Goal: Task Accomplishment & Management: Manage account settings

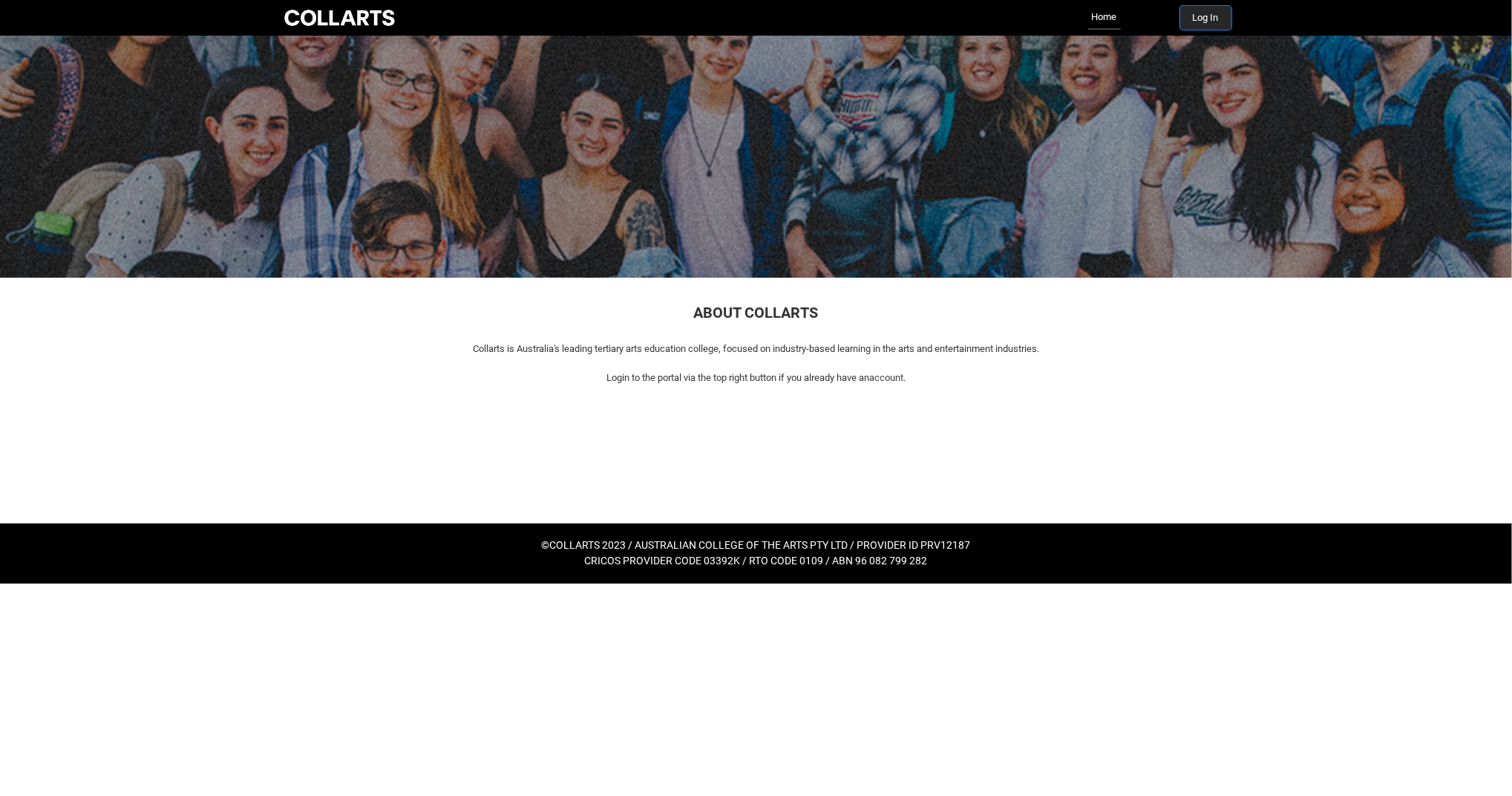
click at [1193, 17] on button "Log In" at bounding box center [1206, 17] width 52 height 24
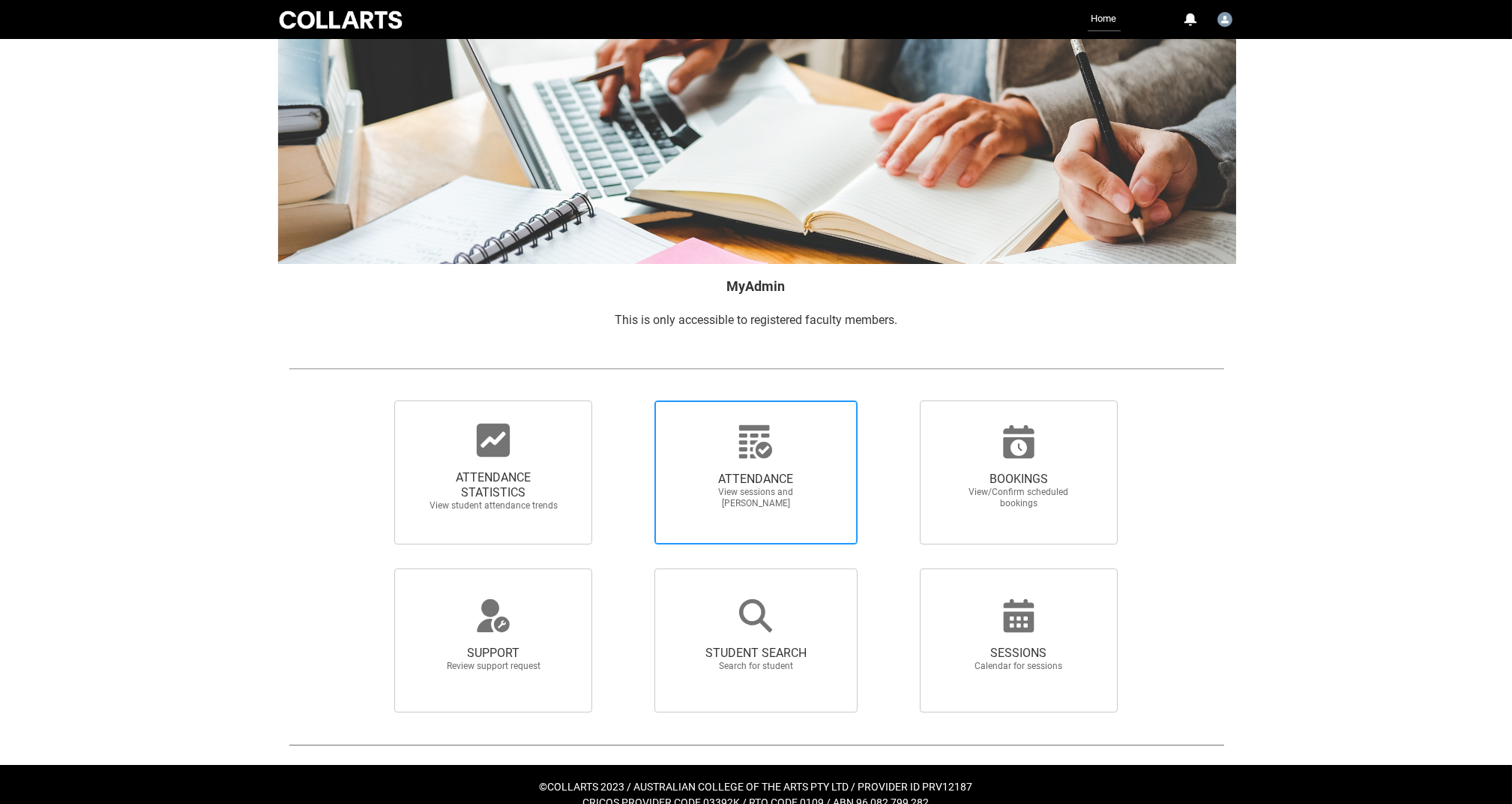
click at [770, 450] on icon at bounding box center [755, 441] width 33 height 33
click at [629, 401] on input "ATTENDANCE View sessions and mark attendance" at bounding box center [628, 400] width 1 height 1
radio input "true"
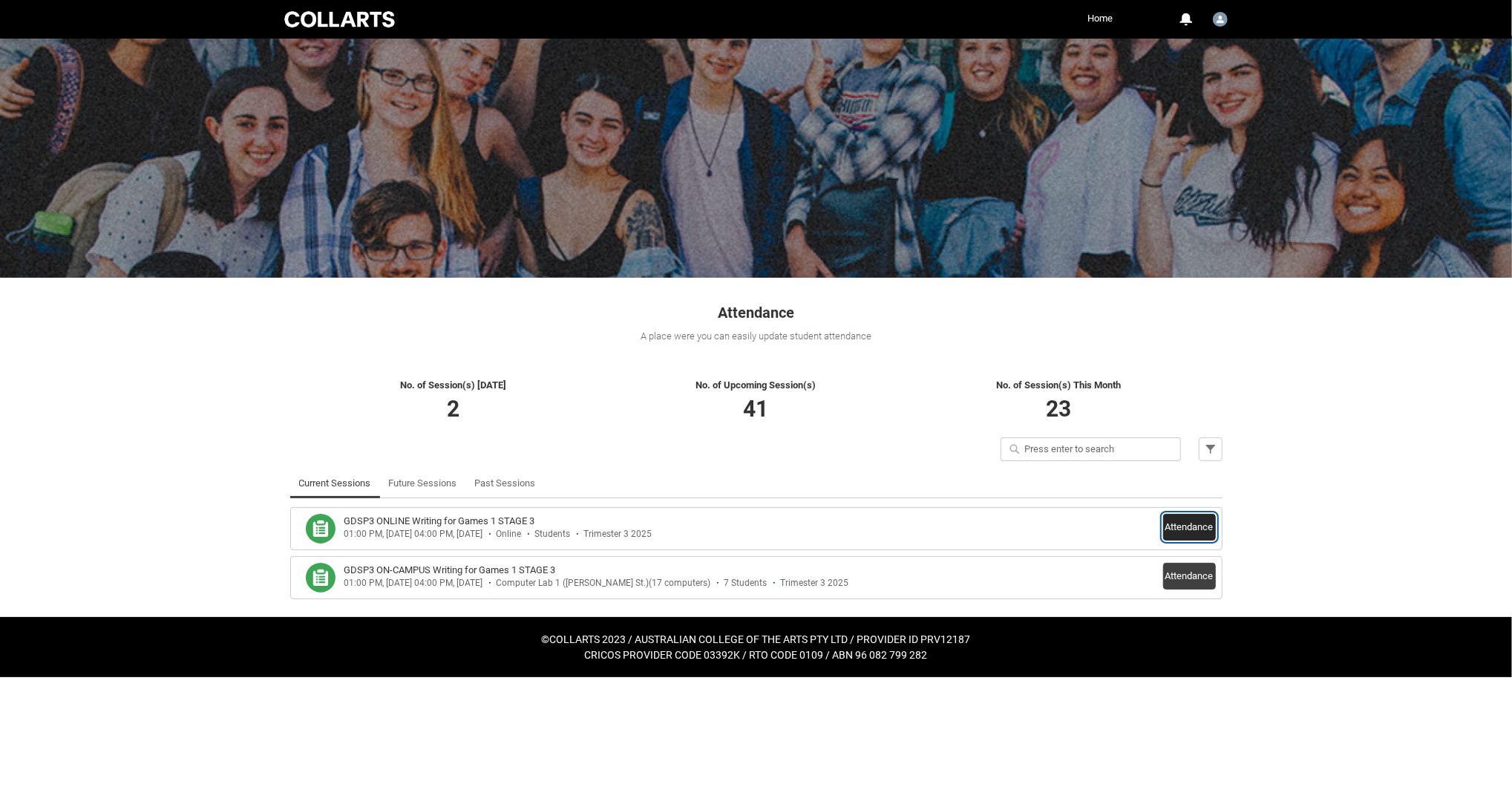
click at [1184, 528] on button "Attendance" at bounding box center [1189, 527] width 52 height 27
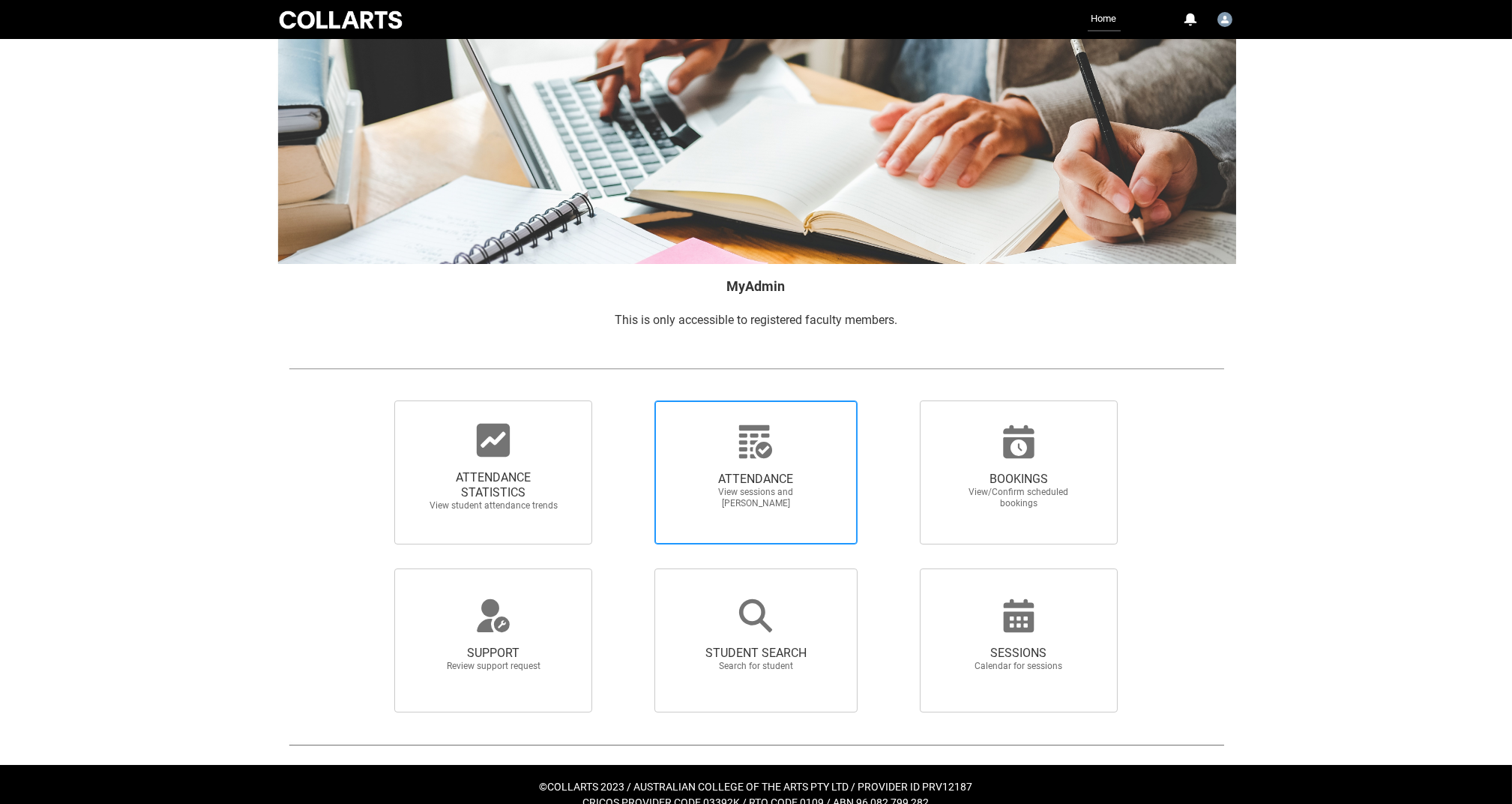
click at [732, 487] on span "View sessions and mark attendance" at bounding box center [756, 498] width 132 height 22
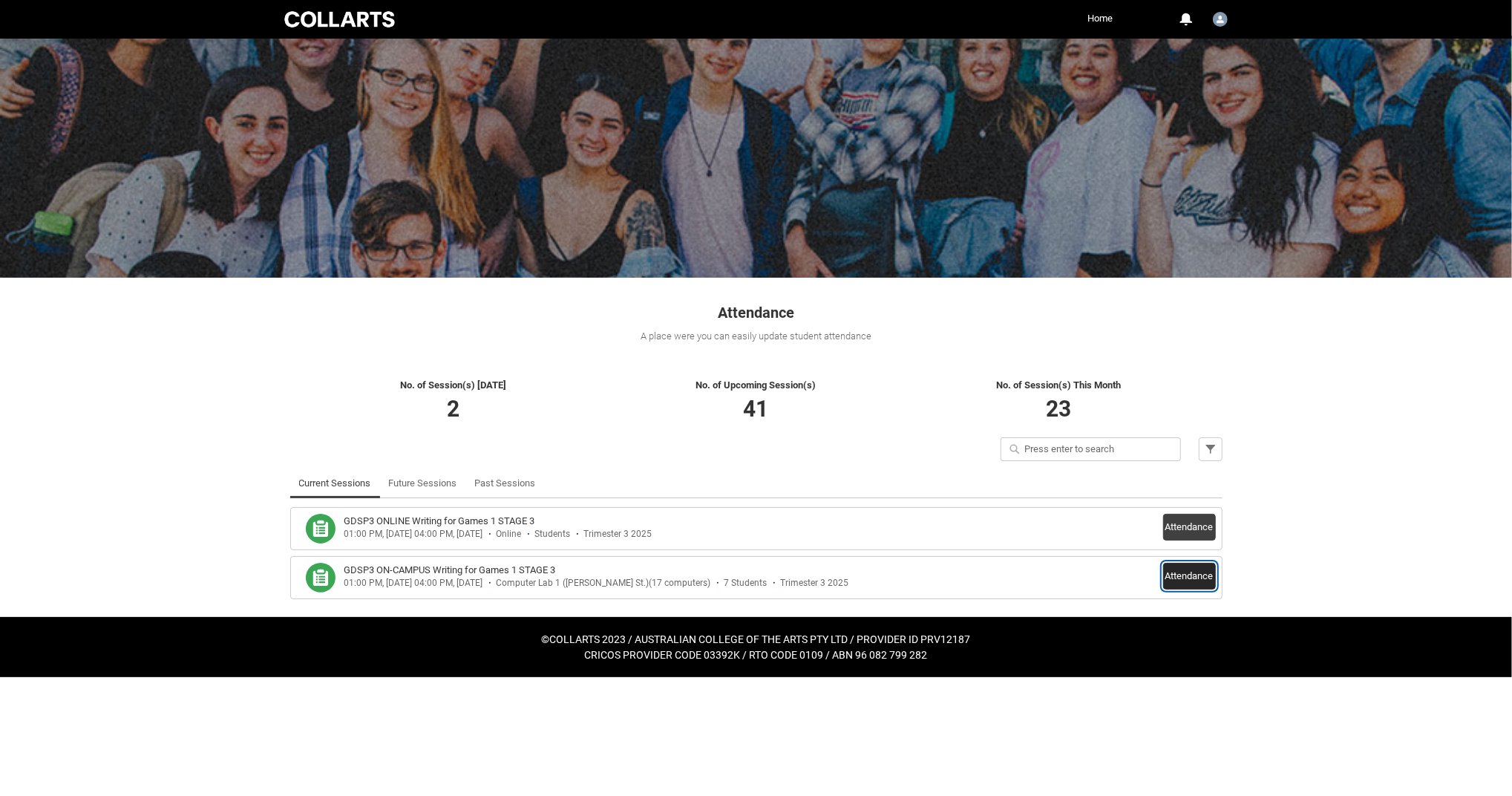
click at [1184, 579] on button "Attendance" at bounding box center [1189, 576] width 52 height 27
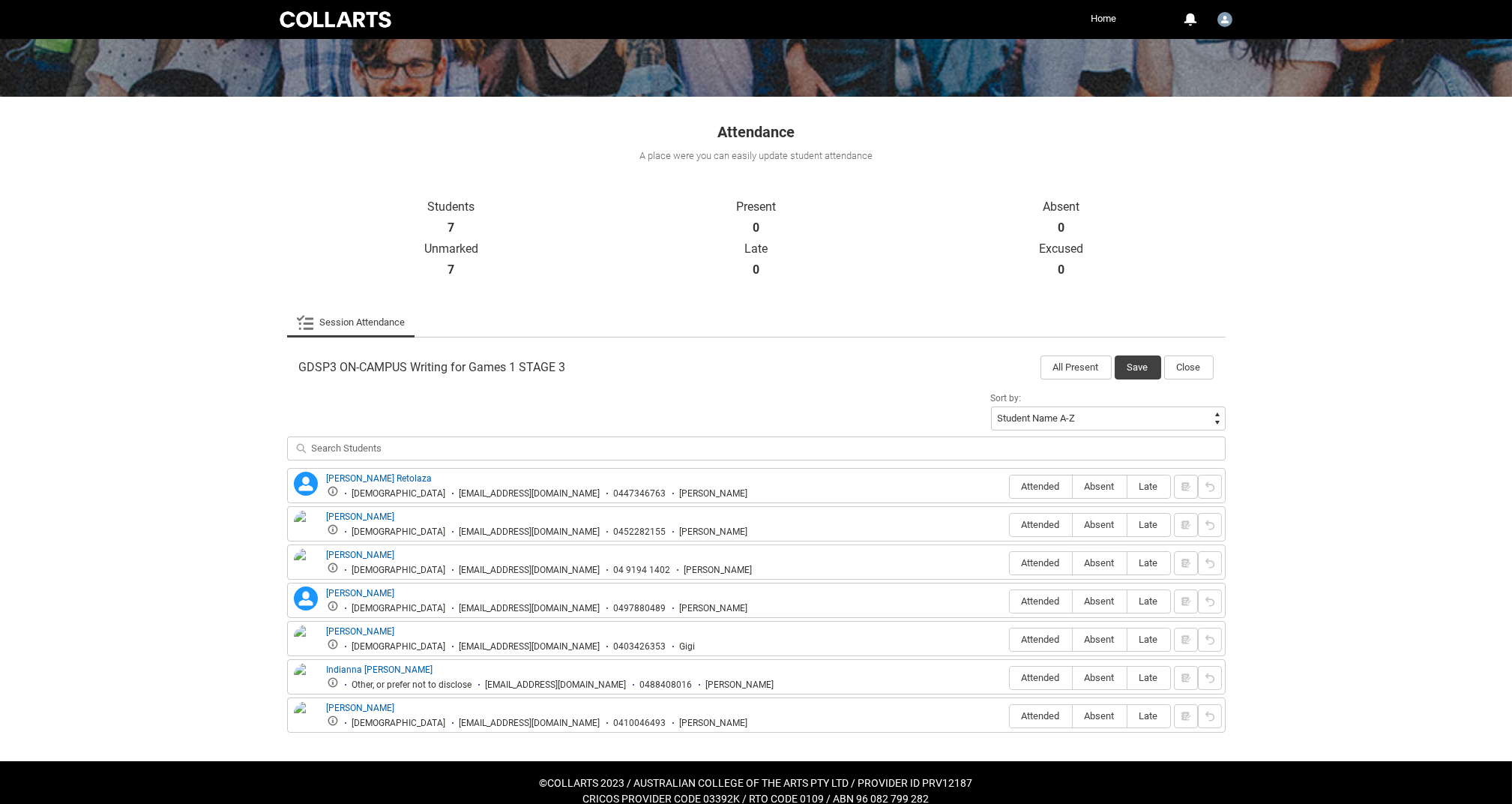
scroll to position [202, 0]
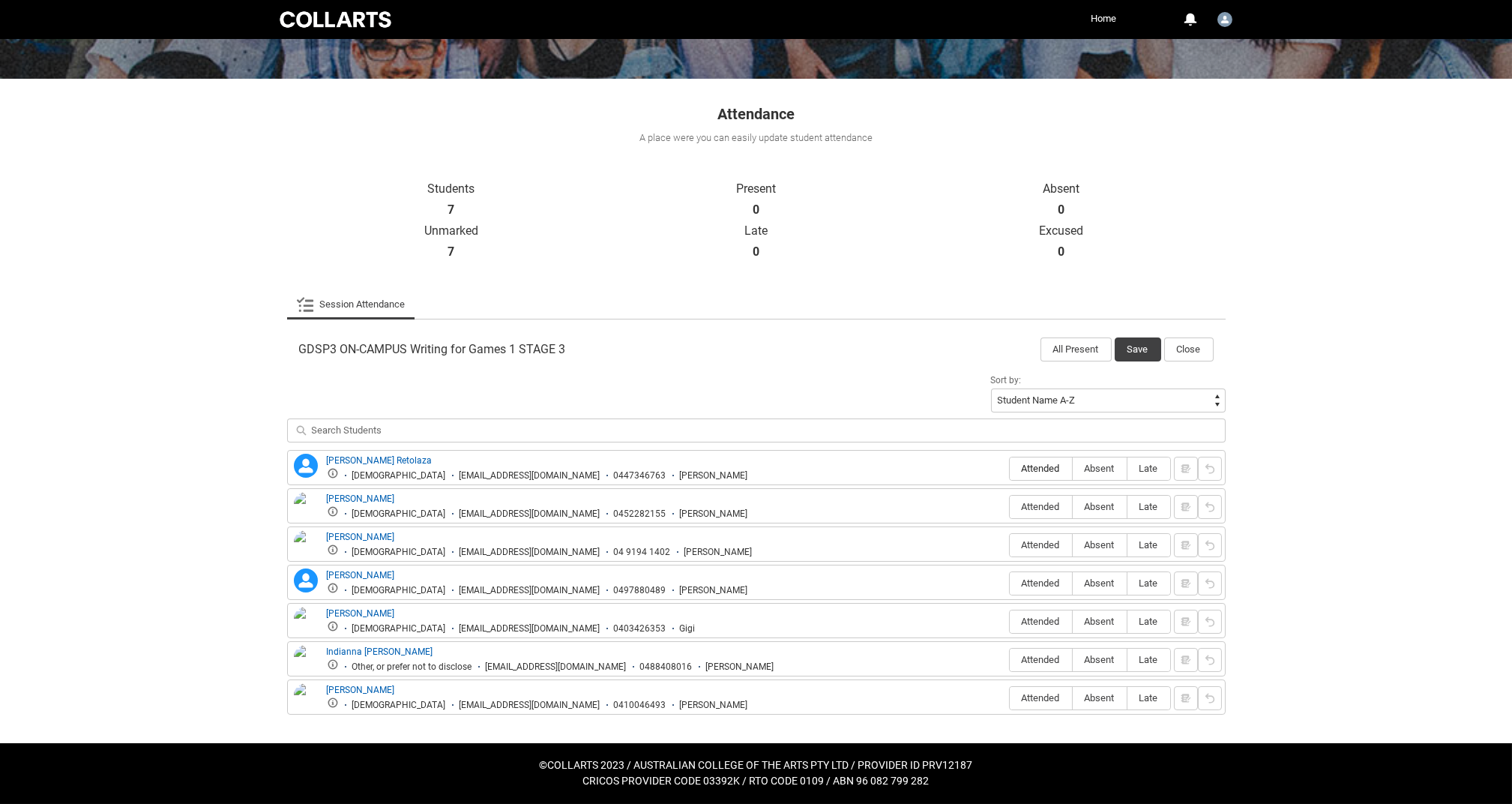
click at [1046, 465] on span "Attended" at bounding box center [1041, 468] width 62 height 11
click at [1010, 468] on input "Attended" at bounding box center [1009, 468] width 1 height 1
type lightning-radio-group "Attended"
radio input "true"
click at [1097, 507] on span "Absent" at bounding box center [1099, 507] width 54 height 11
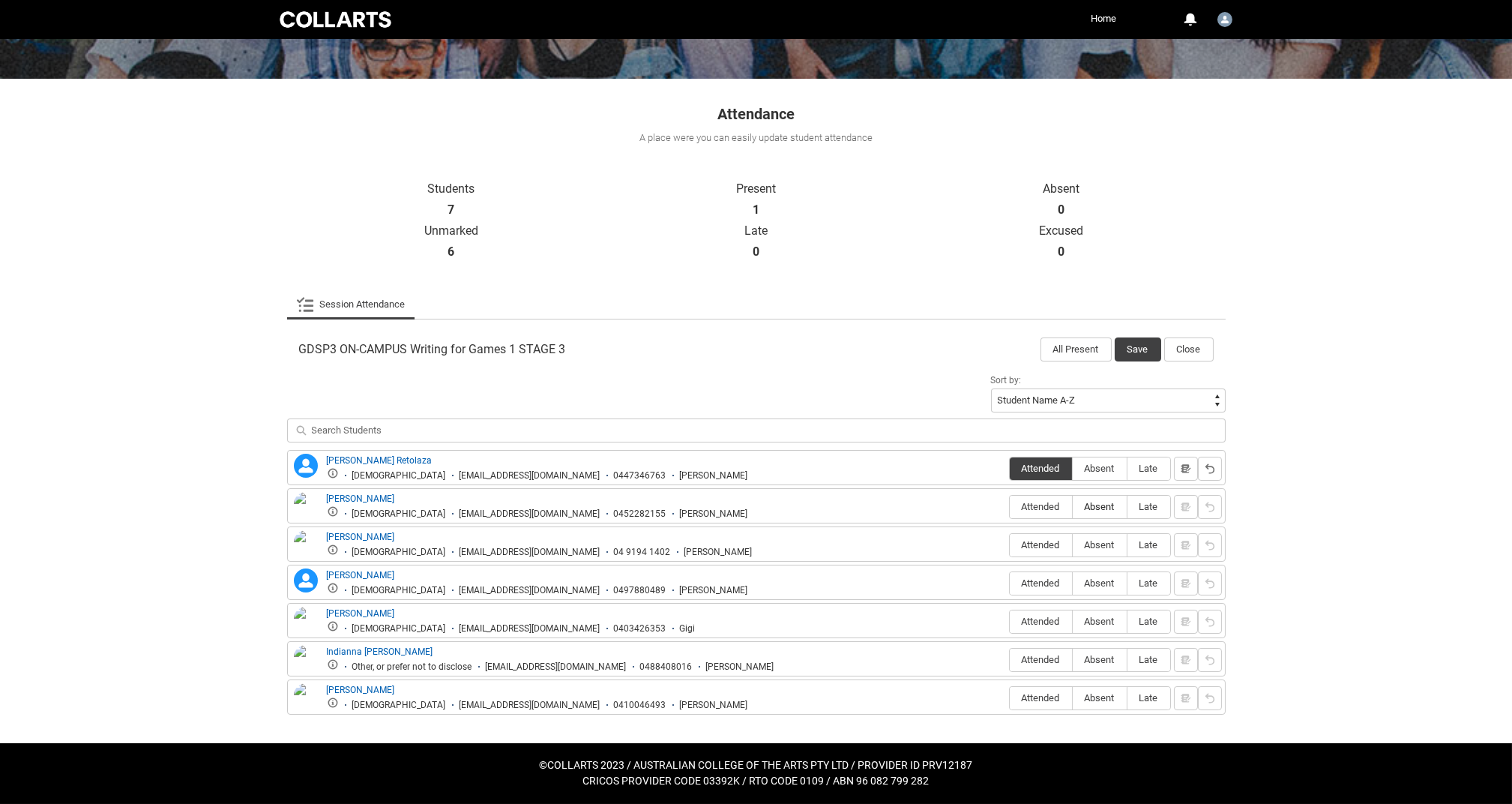
click at [1073, 507] on input "Absent" at bounding box center [1072, 506] width 1 height 1
type lightning-radio-group "Absent"
radio input "true"
click at [1047, 546] on span "Attended" at bounding box center [1041, 545] width 62 height 11
click at [1010, 545] on input "Attended" at bounding box center [1009, 544] width 1 height 1
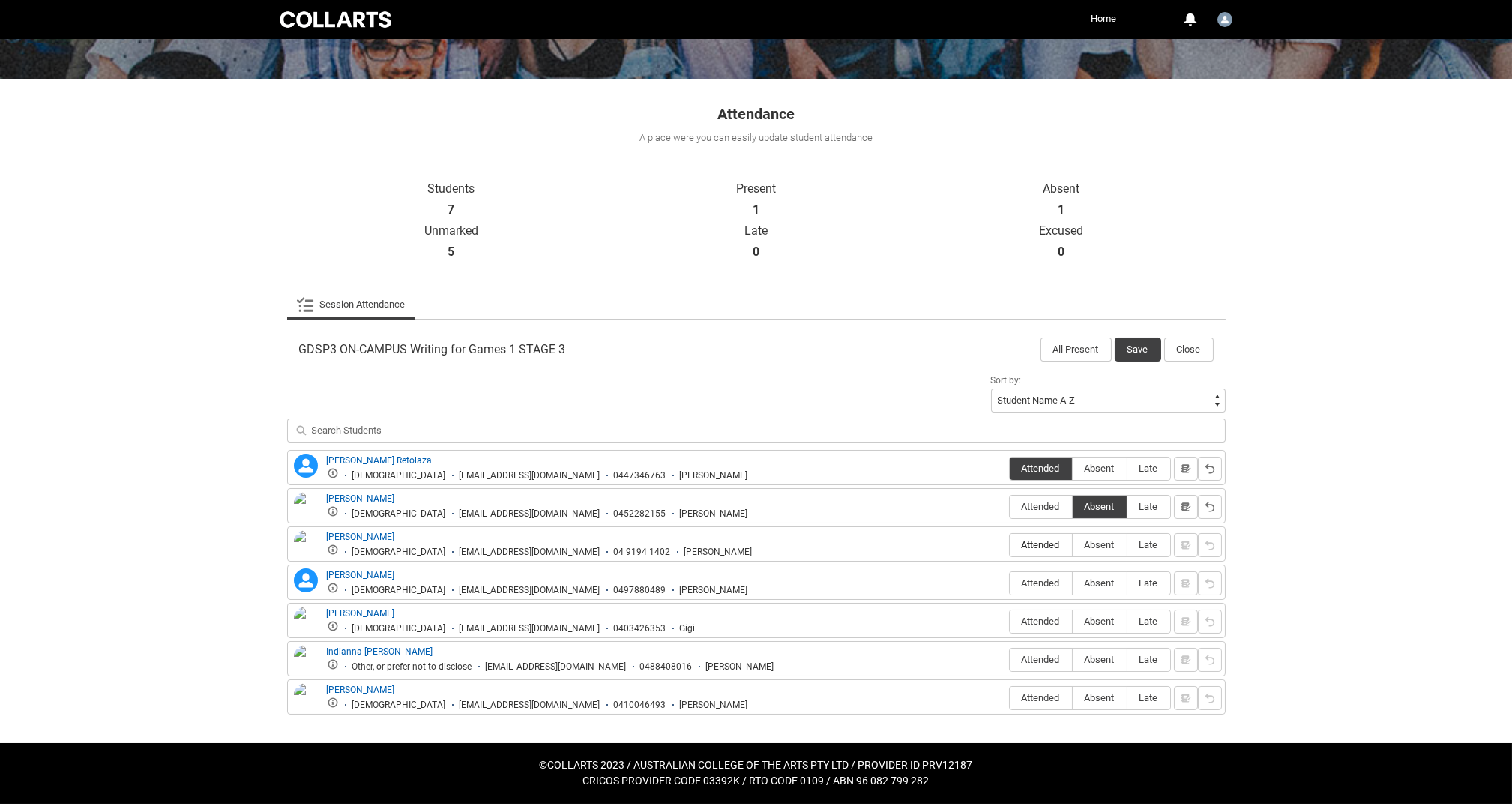
type lightning-radio-group "Attended"
radio input "true"
click at [1045, 584] on span "Attended" at bounding box center [1041, 583] width 62 height 11
click at [1010, 584] on input "Attended" at bounding box center [1009, 583] width 1 height 1
type lightning-radio-group "Attended"
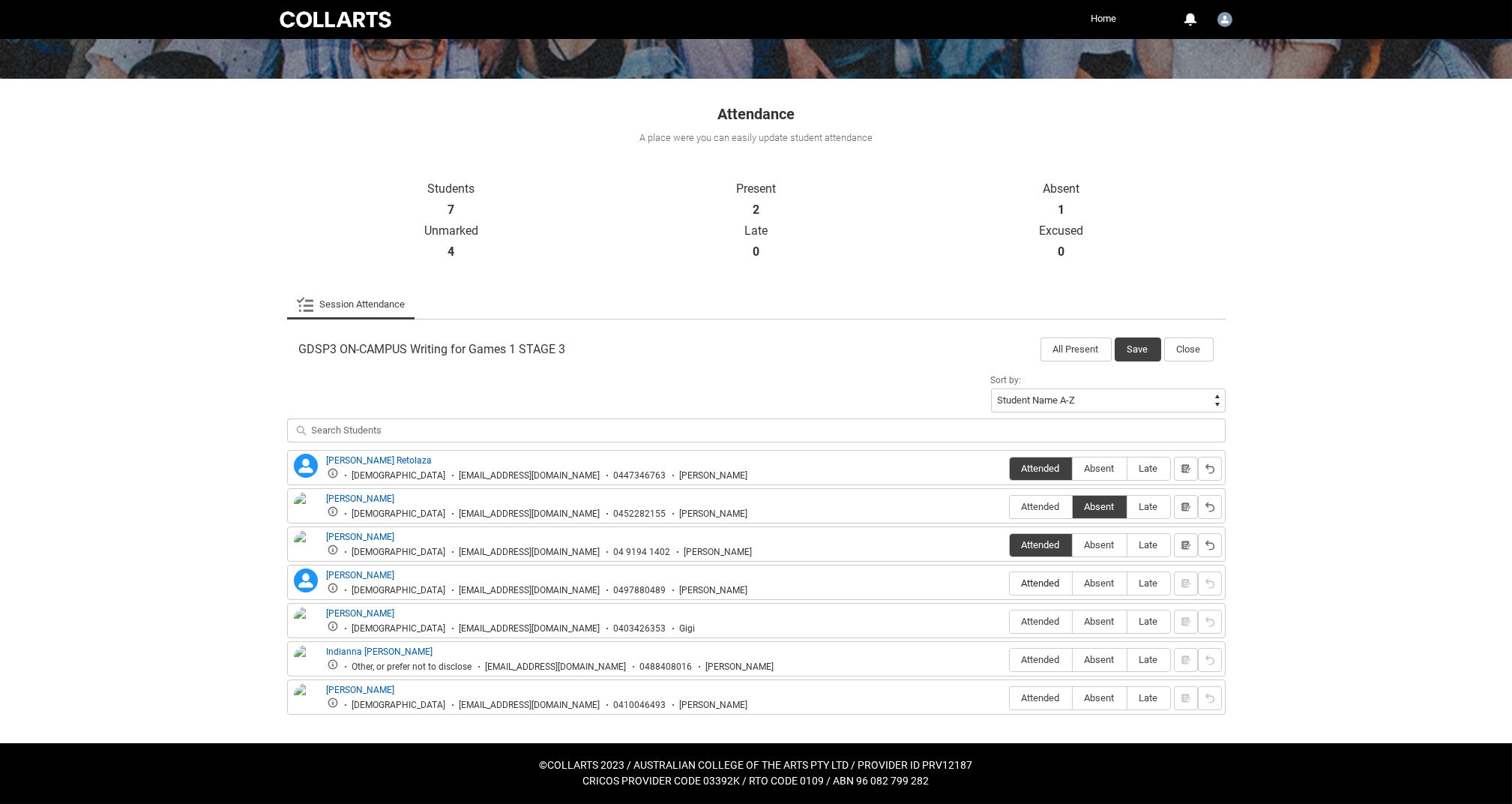
radio input "true"
click at [1092, 621] on span "Absent" at bounding box center [1099, 621] width 54 height 11
click at [1073, 621] on input "Absent" at bounding box center [1072, 621] width 1 height 1
type lightning-radio-group "Absent"
radio input "true"
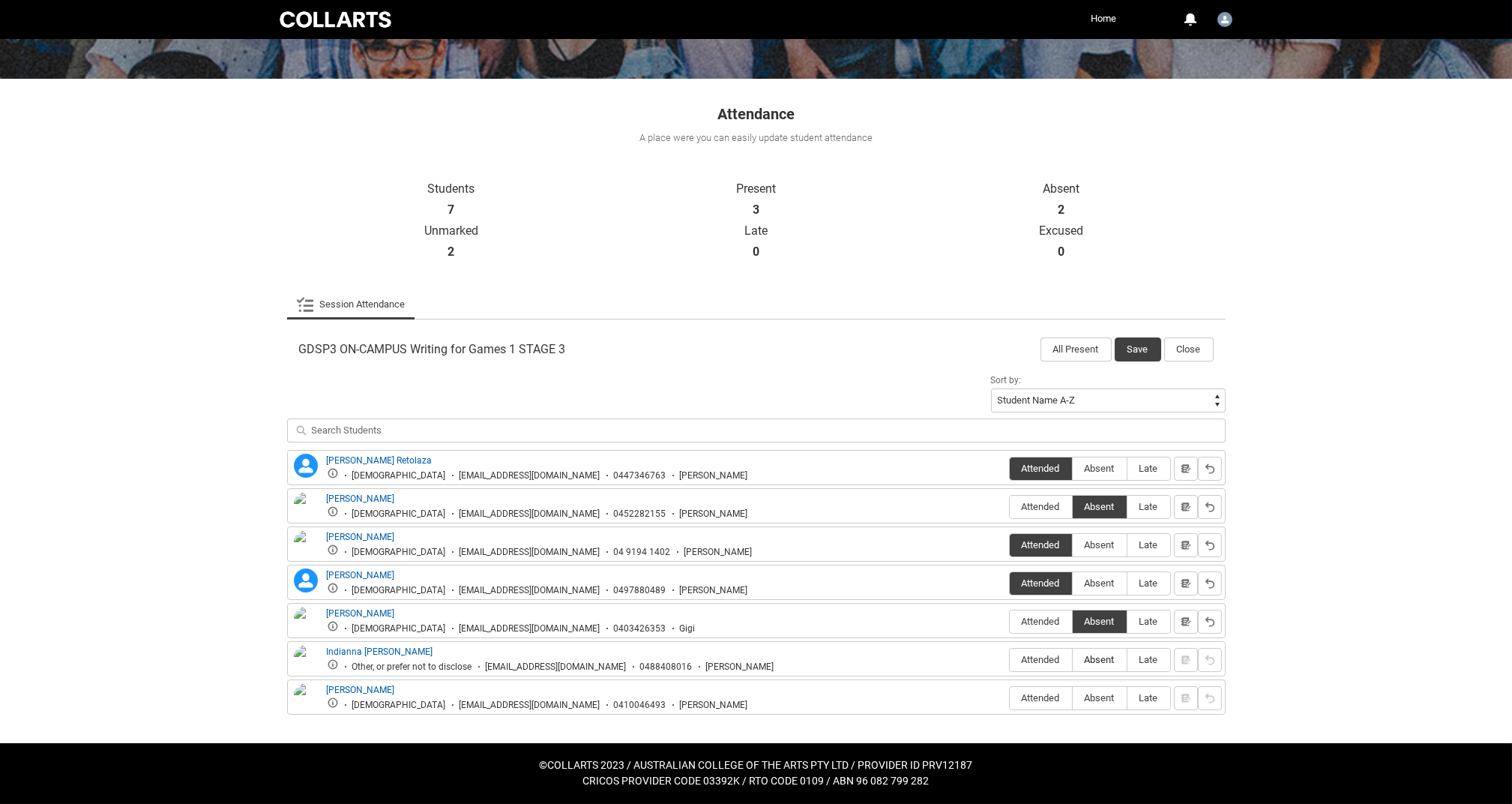
click at [1099, 658] on span "Absent" at bounding box center [1099, 660] width 54 height 11
click at [1073, 659] on input "Absent" at bounding box center [1072, 659] width 1 height 1
type lightning-radio-group "Absent"
radio input "true"
click at [1043, 697] on span "Attended" at bounding box center [1041, 698] width 62 height 11
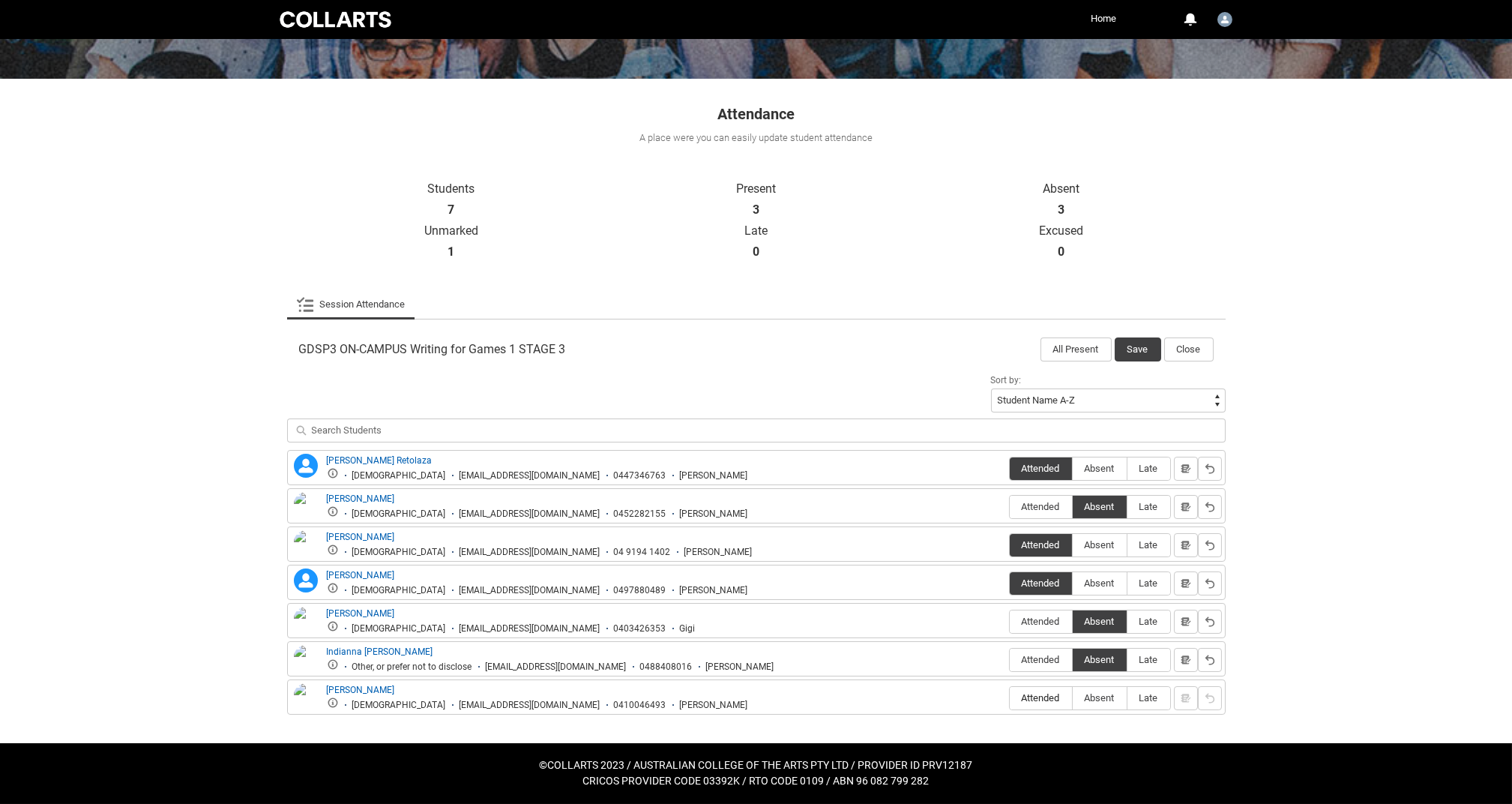
click at [1010, 697] on input "Attended" at bounding box center [1009, 697] width 1 height 1
type lightning-radio-group "Attended"
radio input "true"
click at [1134, 346] on button "Save" at bounding box center [1138, 349] width 46 height 24
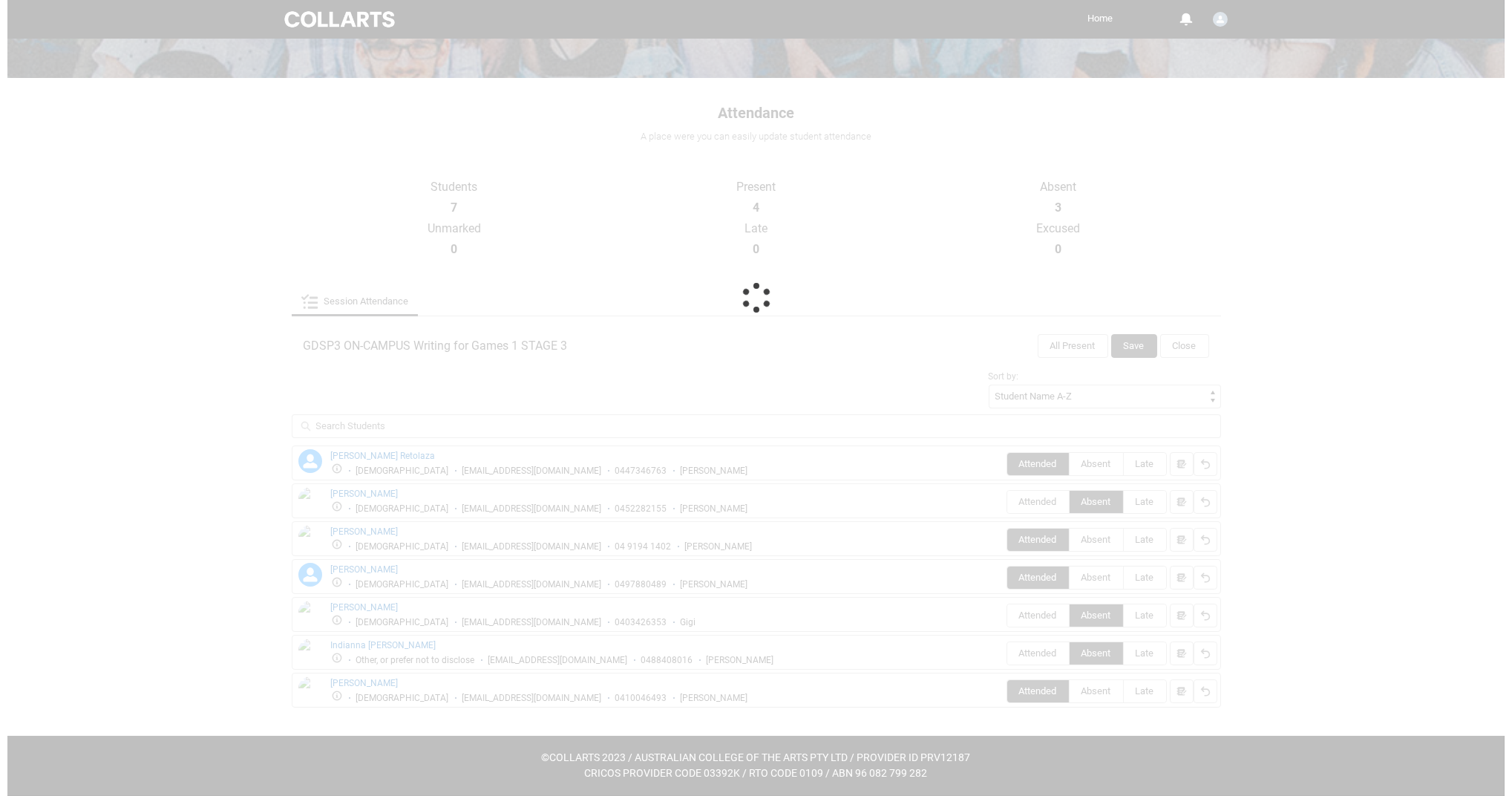
scroll to position [0, 0]
